Goal: Transaction & Acquisition: Obtain resource

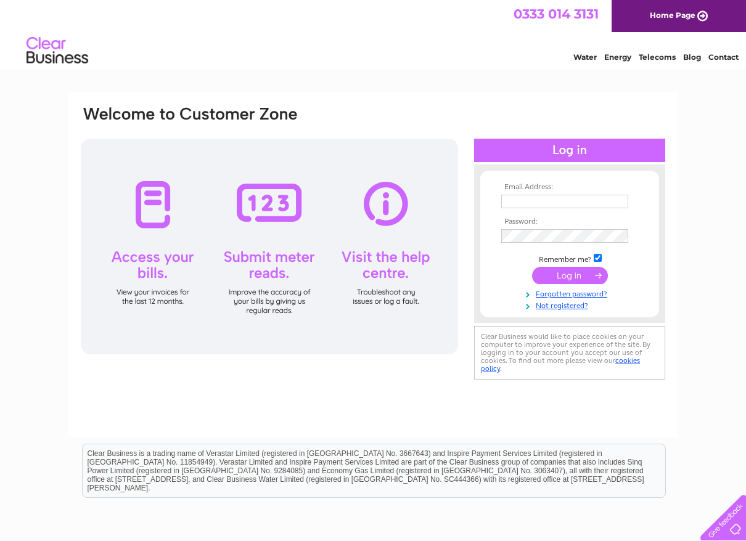
type input "shop@tlcpharmacy.co.uk"
click at [568, 268] on input "submit" at bounding box center [570, 275] width 76 height 17
click at [567, 279] on input "submit" at bounding box center [570, 275] width 76 height 17
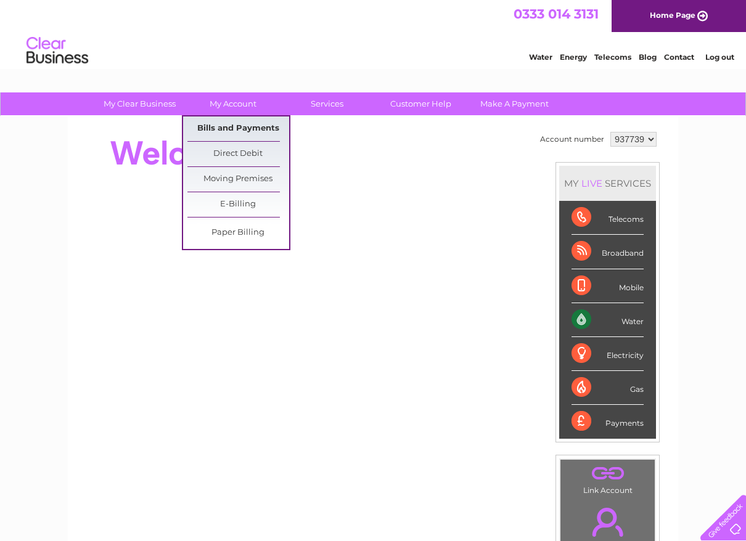
click at [225, 129] on link "Bills and Payments" at bounding box center [238, 129] width 102 height 25
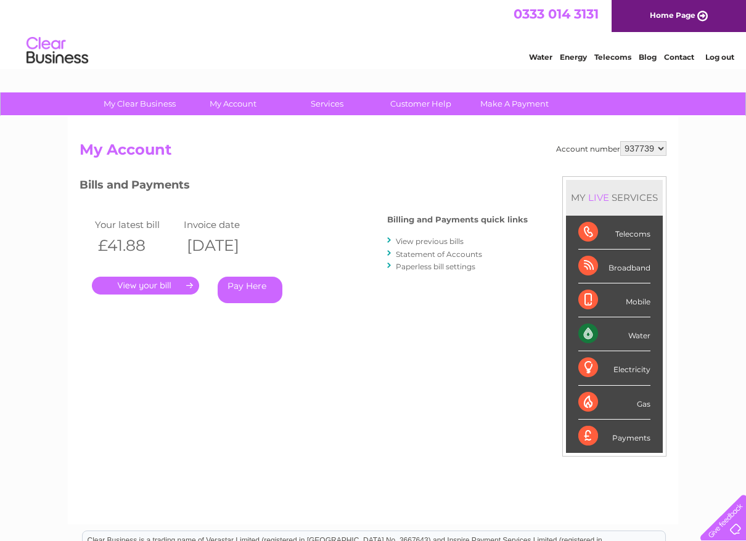
click at [155, 283] on link "." at bounding box center [145, 286] width 107 height 18
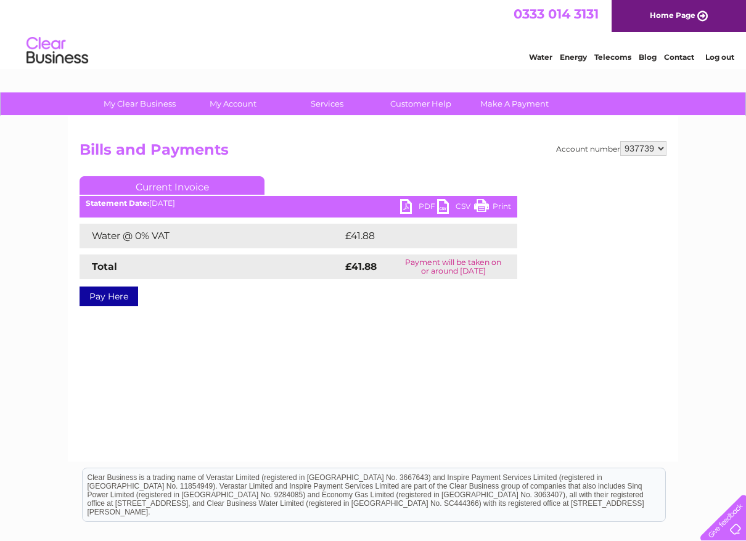
click at [419, 209] on link "PDF" at bounding box center [418, 208] width 37 height 18
click at [716, 57] on link "Log out" at bounding box center [719, 56] width 29 height 9
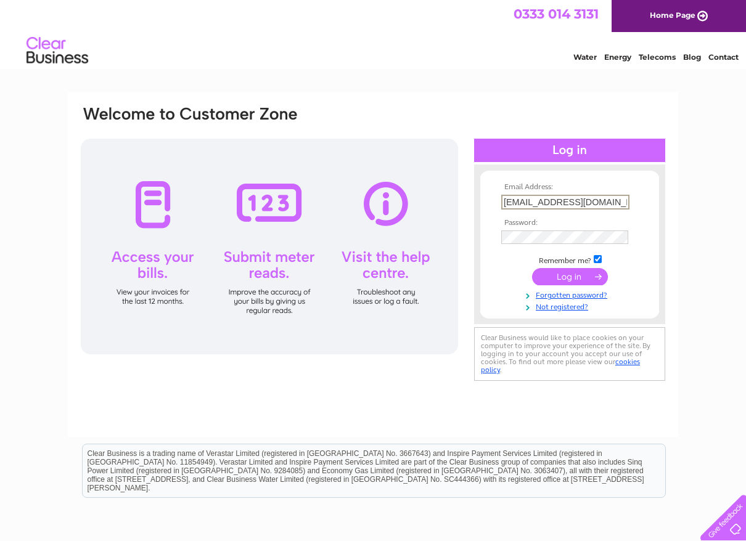
drag, startPoint x: 522, startPoint y: 203, endPoint x: 485, endPoint y: 200, distance: 36.5
click at [485, 200] on form "Email Address: shop@tlcpharmacy.co.uk Password:" at bounding box center [569, 247] width 179 height 129
type input "lesley@tlcpharmacy.co.uk"
click at [502, 281] on td at bounding box center [569, 276] width 143 height 23
click at [560, 276] on input "submit" at bounding box center [570, 275] width 76 height 17
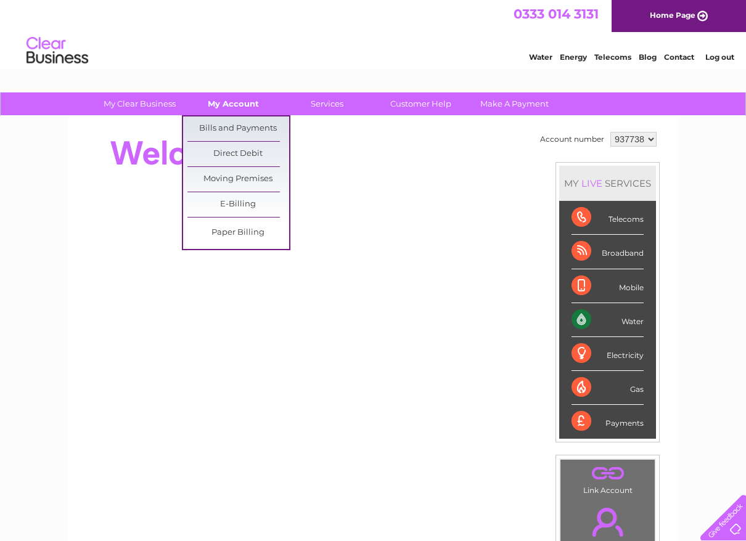
click at [235, 109] on link "My Account" at bounding box center [233, 103] width 102 height 23
click at [235, 107] on link "My Account" at bounding box center [233, 103] width 102 height 23
click at [239, 121] on link "Bills and Payments" at bounding box center [238, 129] width 102 height 25
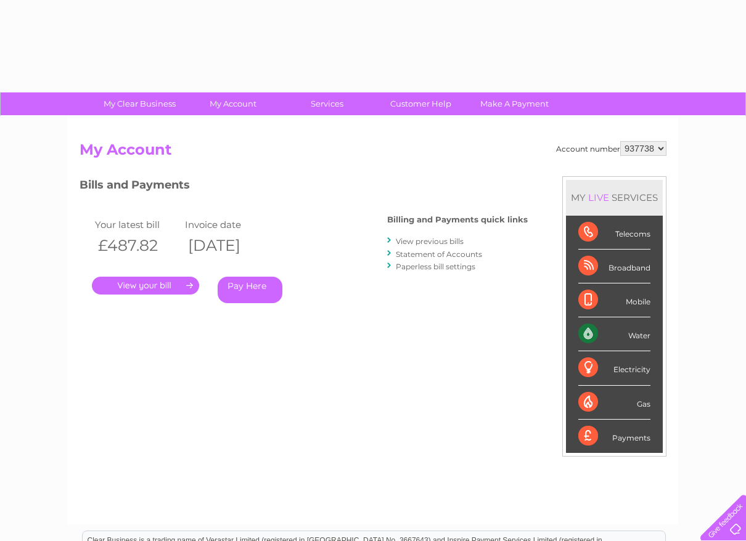
click at [129, 282] on link "." at bounding box center [145, 286] width 107 height 18
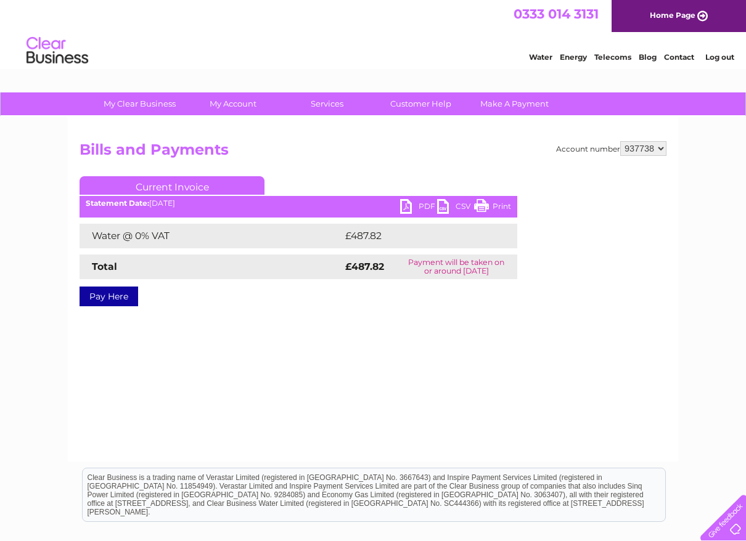
click at [415, 206] on link "PDF" at bounding box center [418, 208] width 37 height 18
click at [424, 205] on link "PDF" at bounding box center [418, 208] width 37 height 18
